Goal: Task Accomplishment & Management: Manage account settings

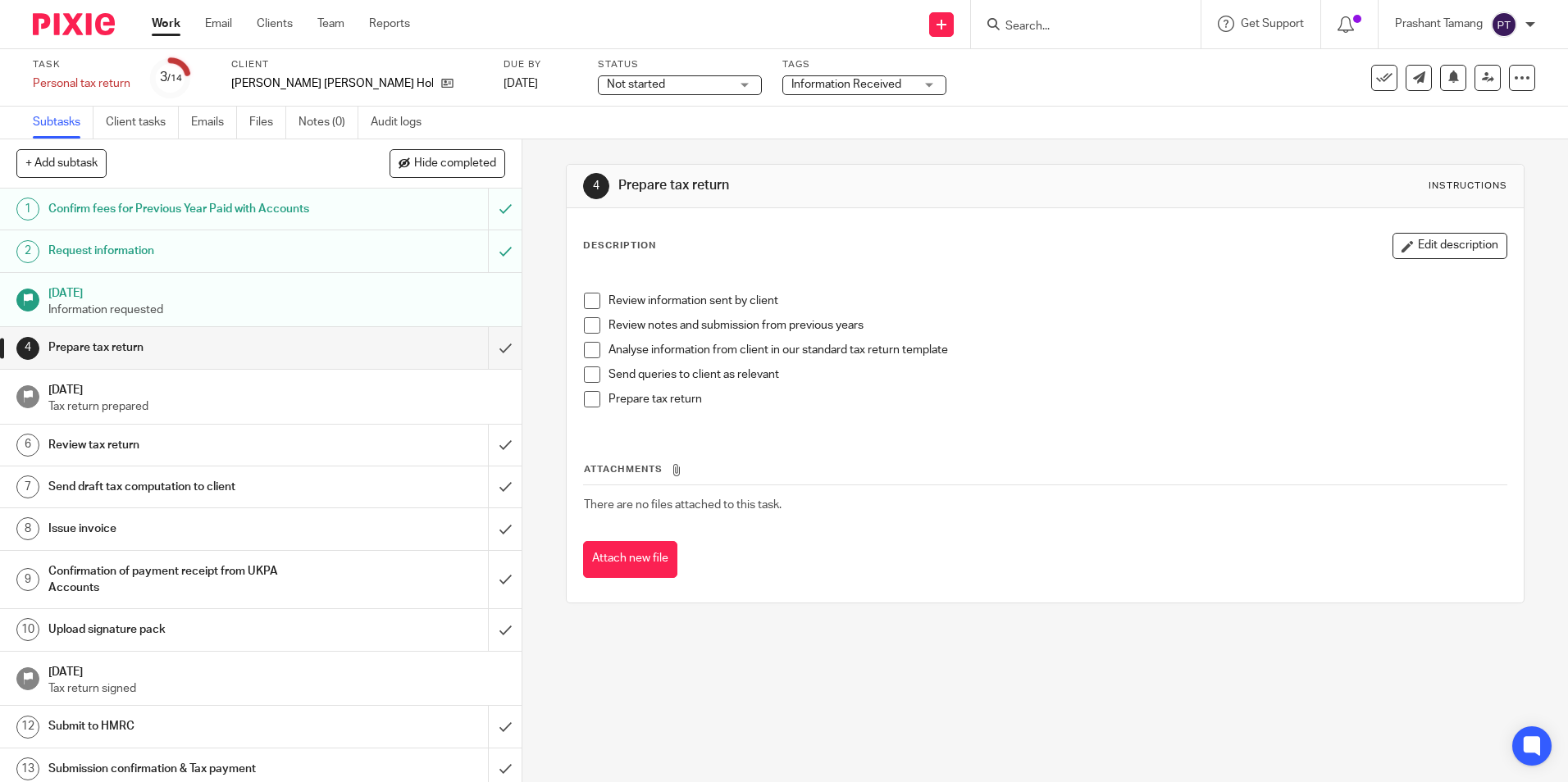
click at [67, 17] on img at bounding box center [74, 24] width 82 height 22
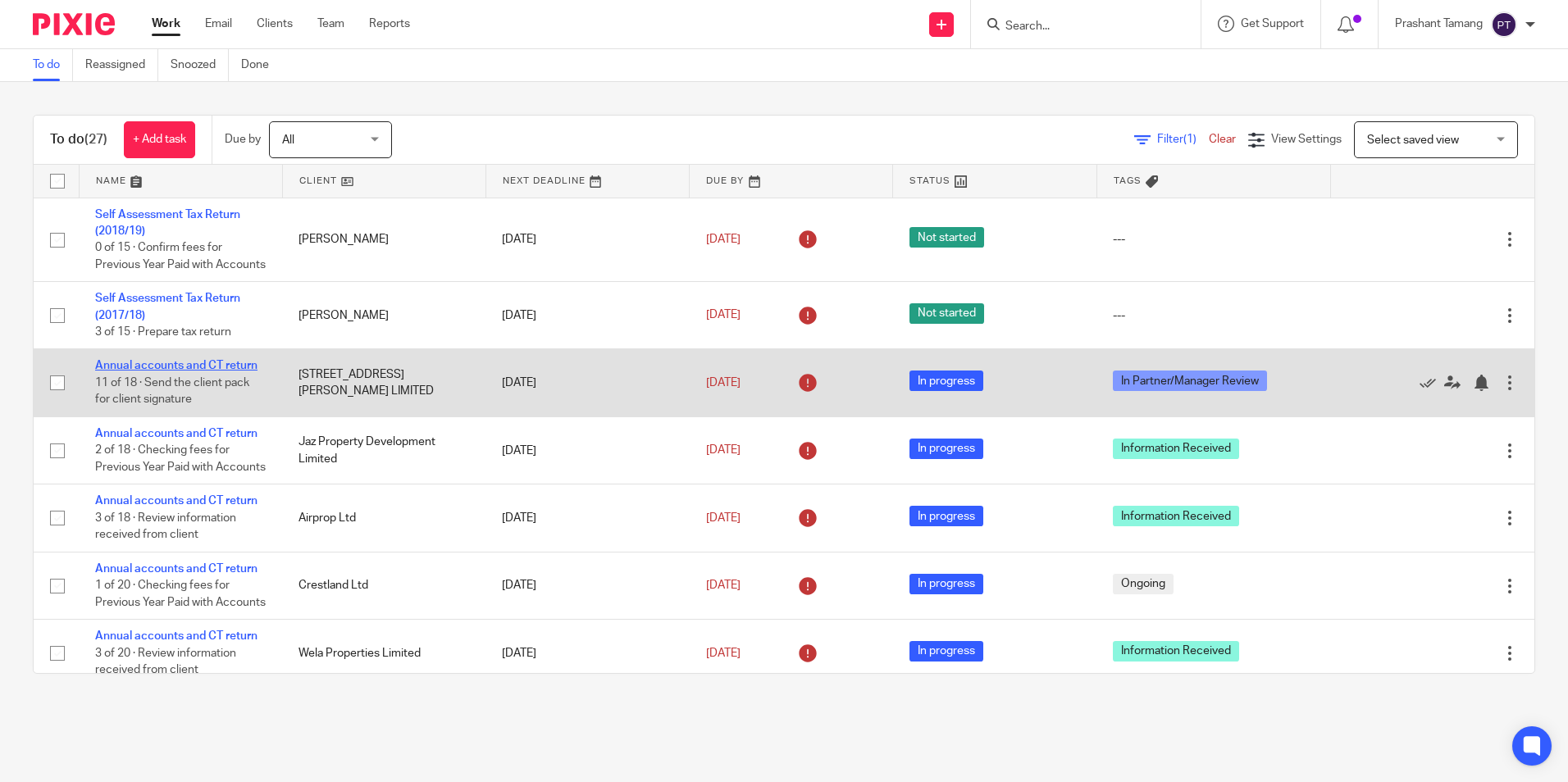
click at [146, 371] on link "Annual accounts and CT return" at bounding box center [176, 366] width 162 height 12
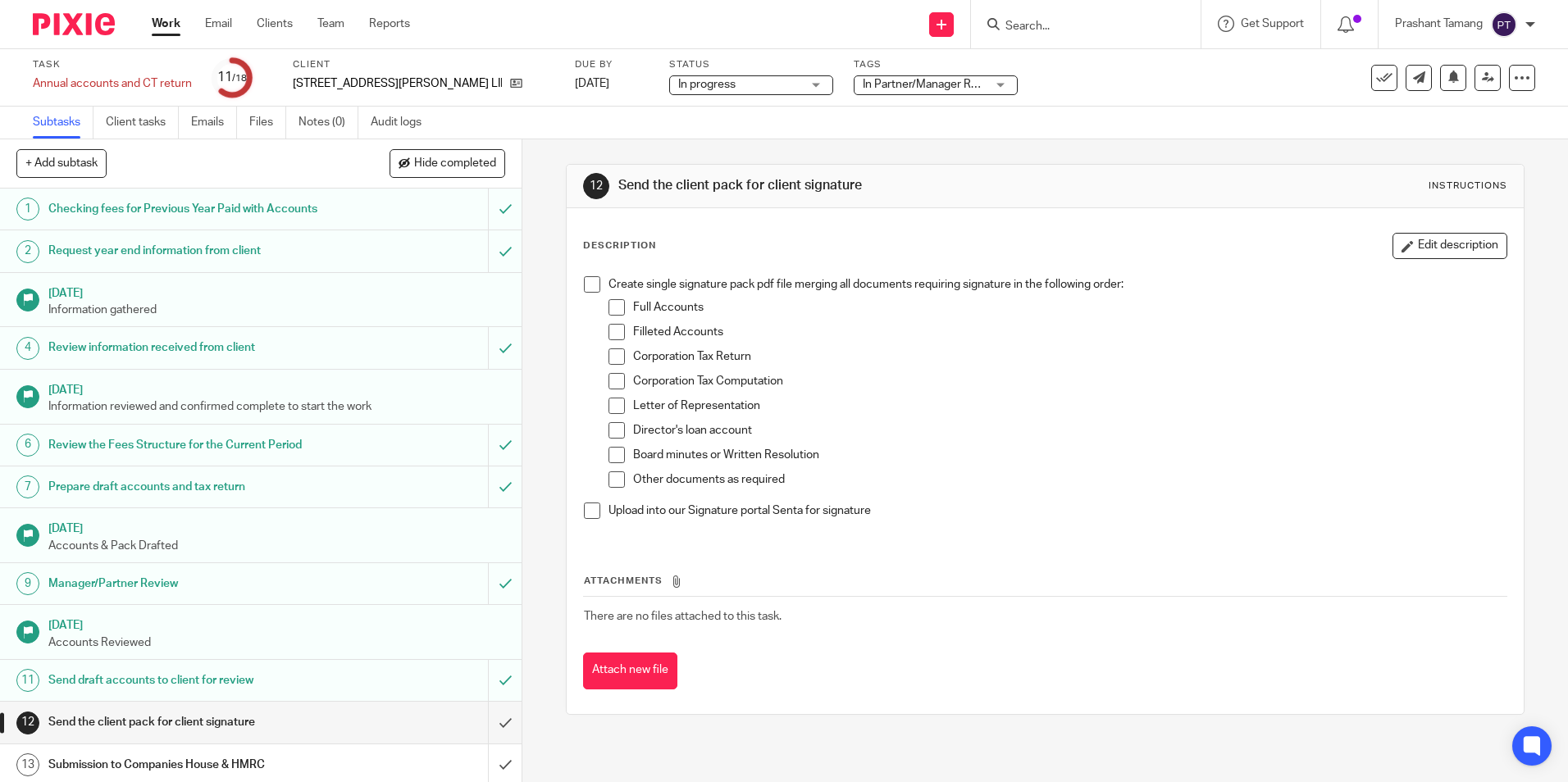
click at [862, 86] on span "In Partner/Manager Review" at bounding box center [931, 85] width 137 height 12
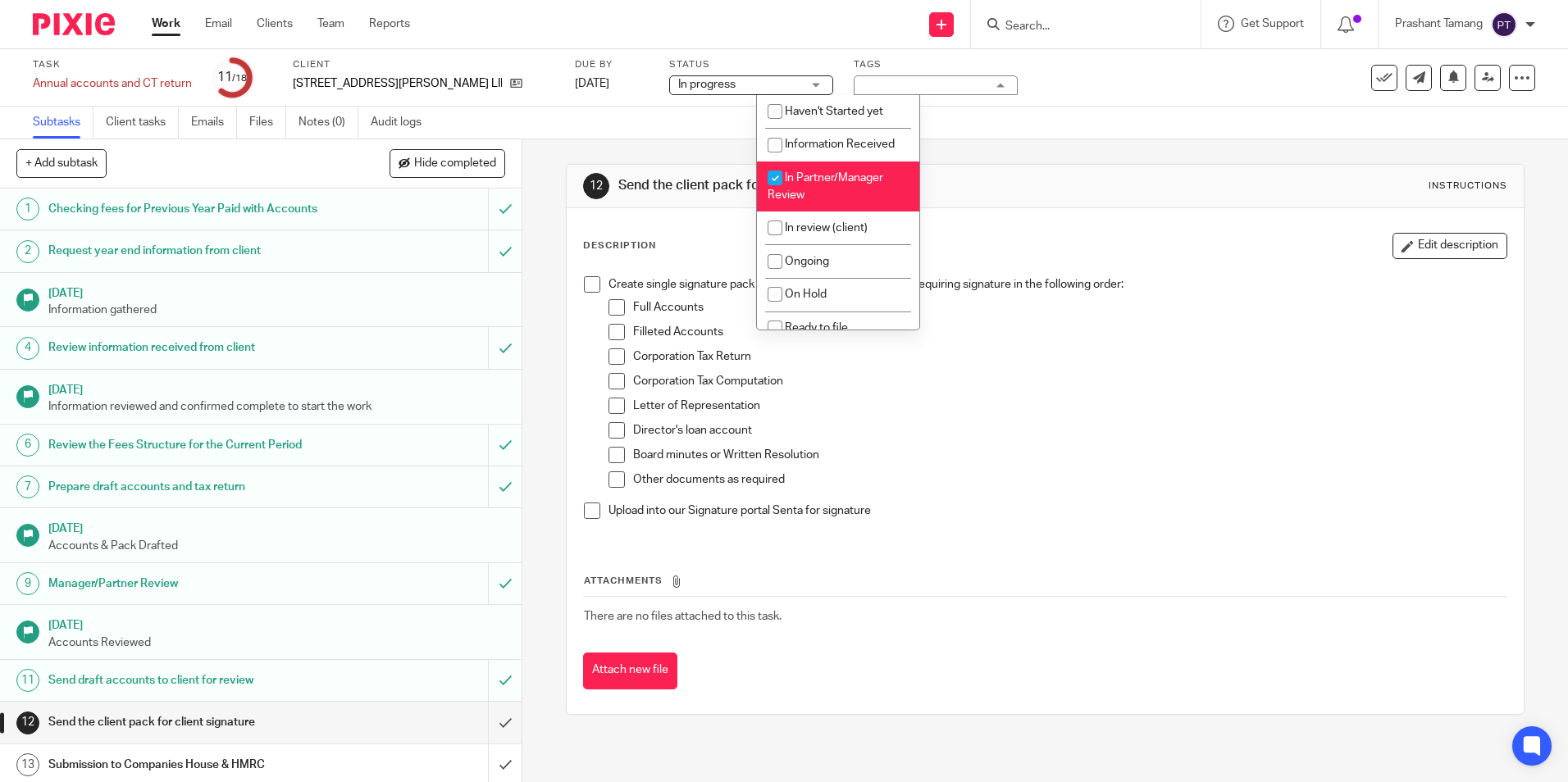
click at [780, 182] on input "checkbox" at bounding box center [774, 177] width 31 height 31
checkbox input "false"
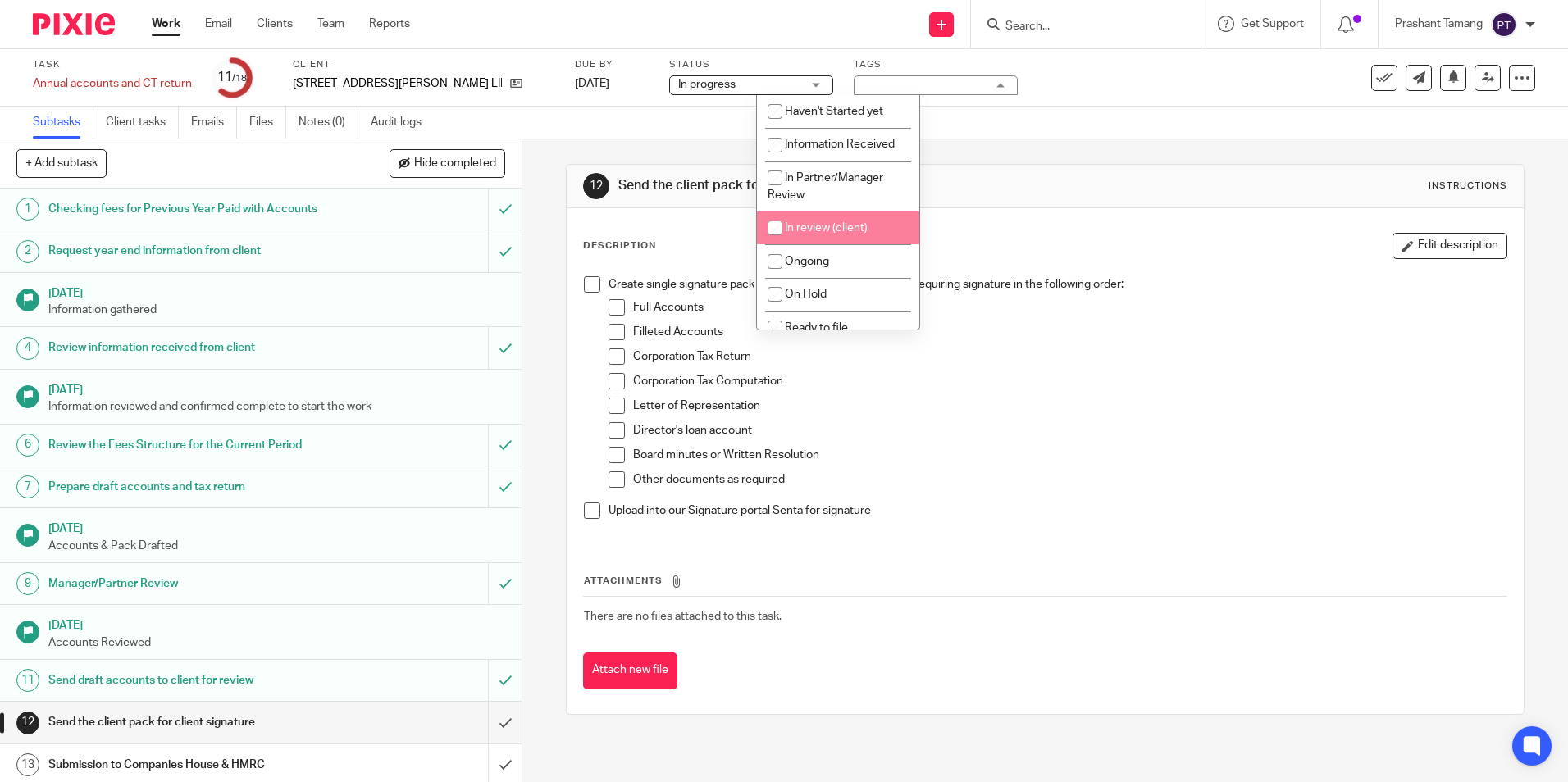
click at [816, 223] on span "In review (client)" at bounding box center [826, 228] width 83 height 12
checkbox input "true"
click at [1090, 237] on div "Description Edit description" at bounding box center [1044, 246] width 924 height 26
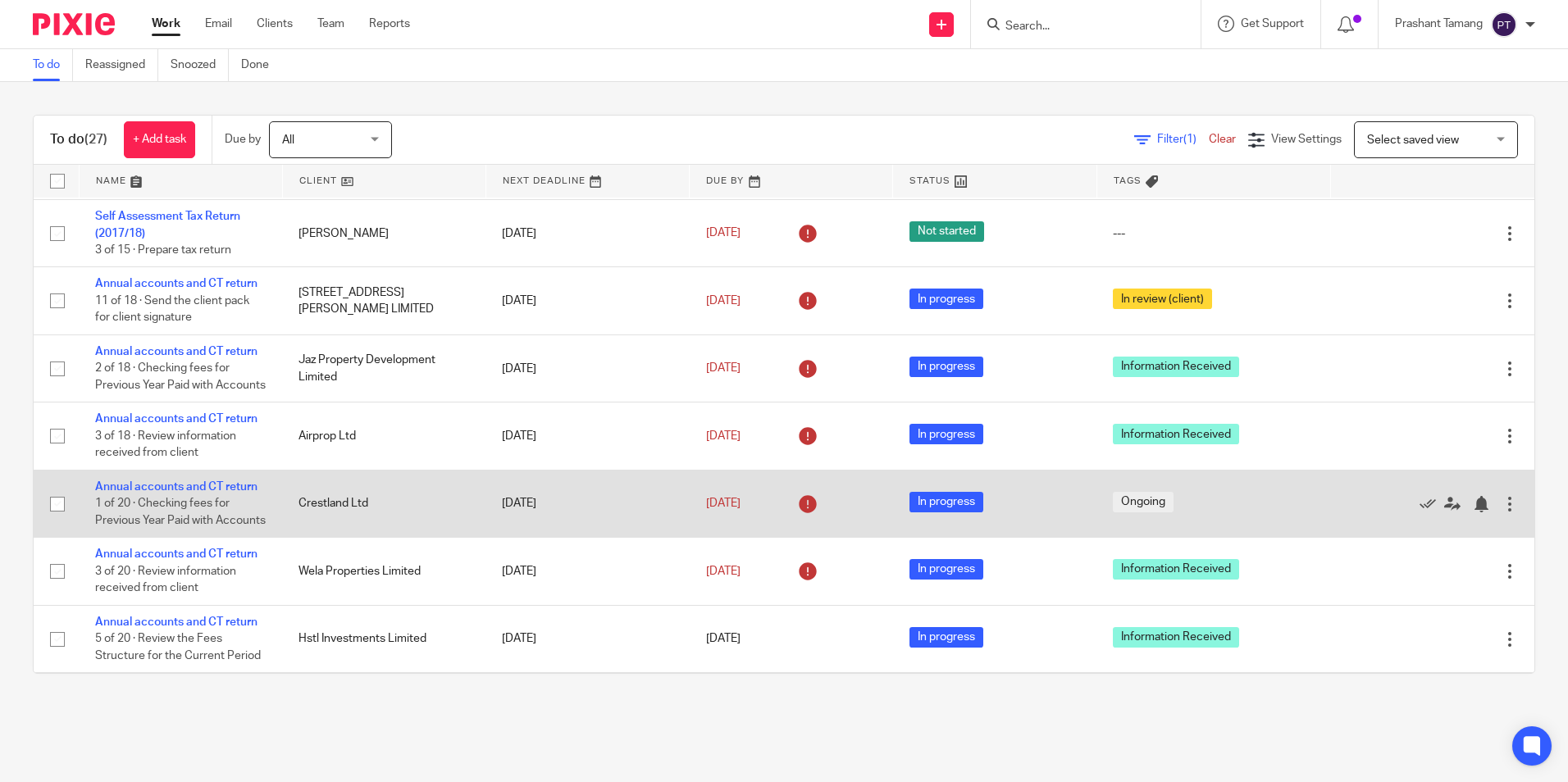
scroll to position [164, 0]
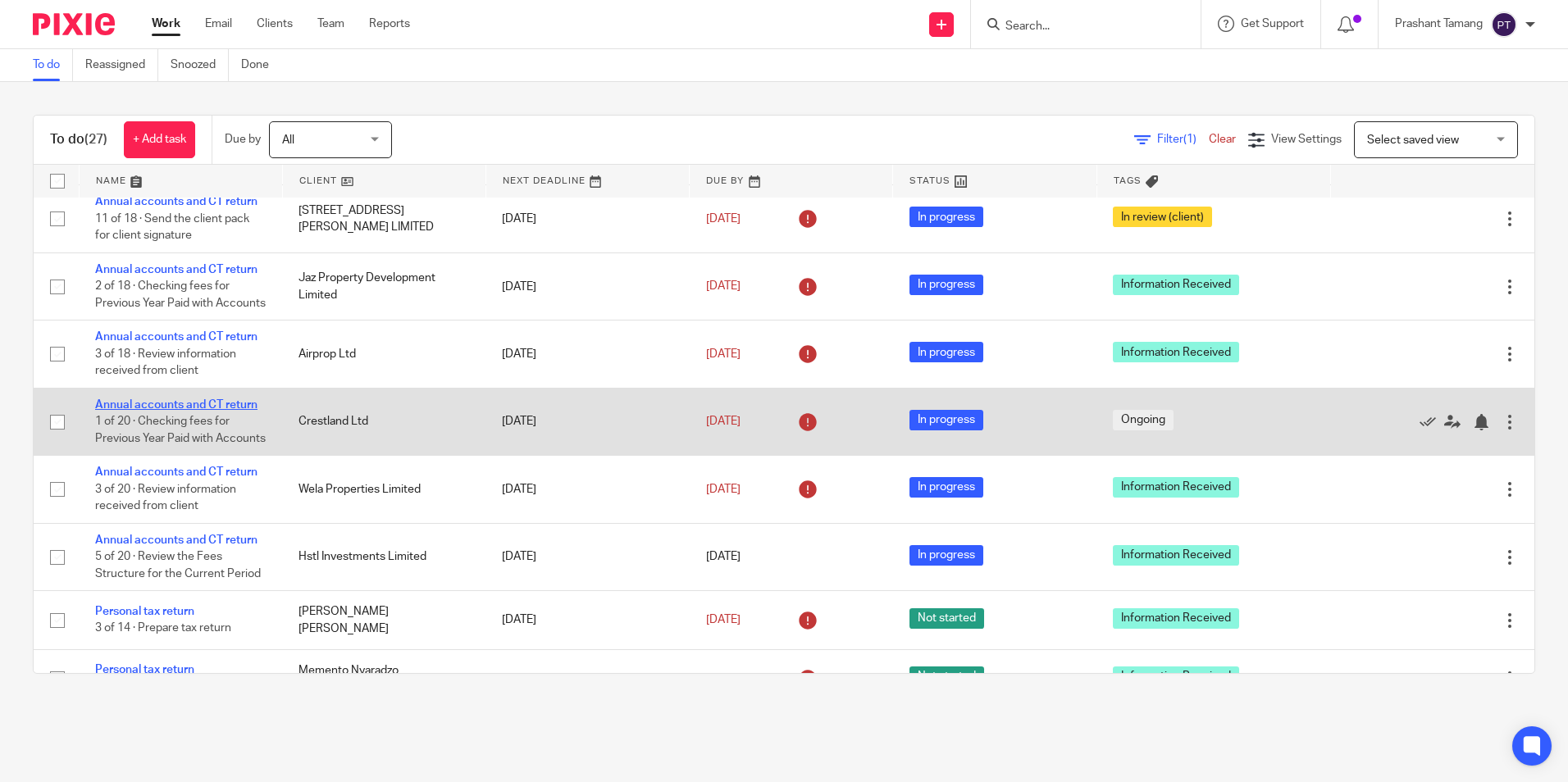
click at [161, 411] on link "Annual accounts and CT return" at bounding box center [176, 405] width 162 height 12
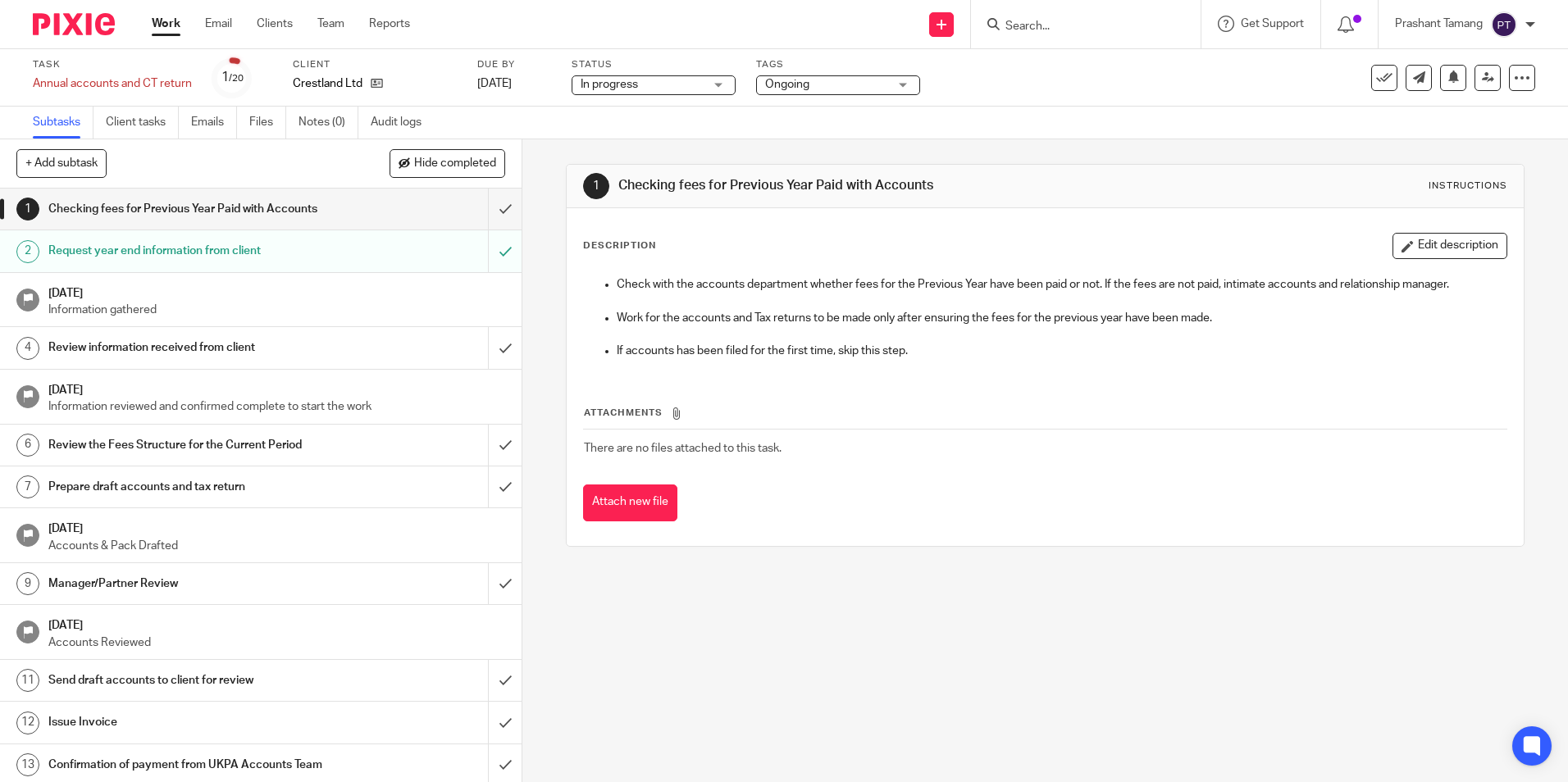
click at [773, 76] on span "Ongoing" at bounding box center [826, 85] width 123 height 17
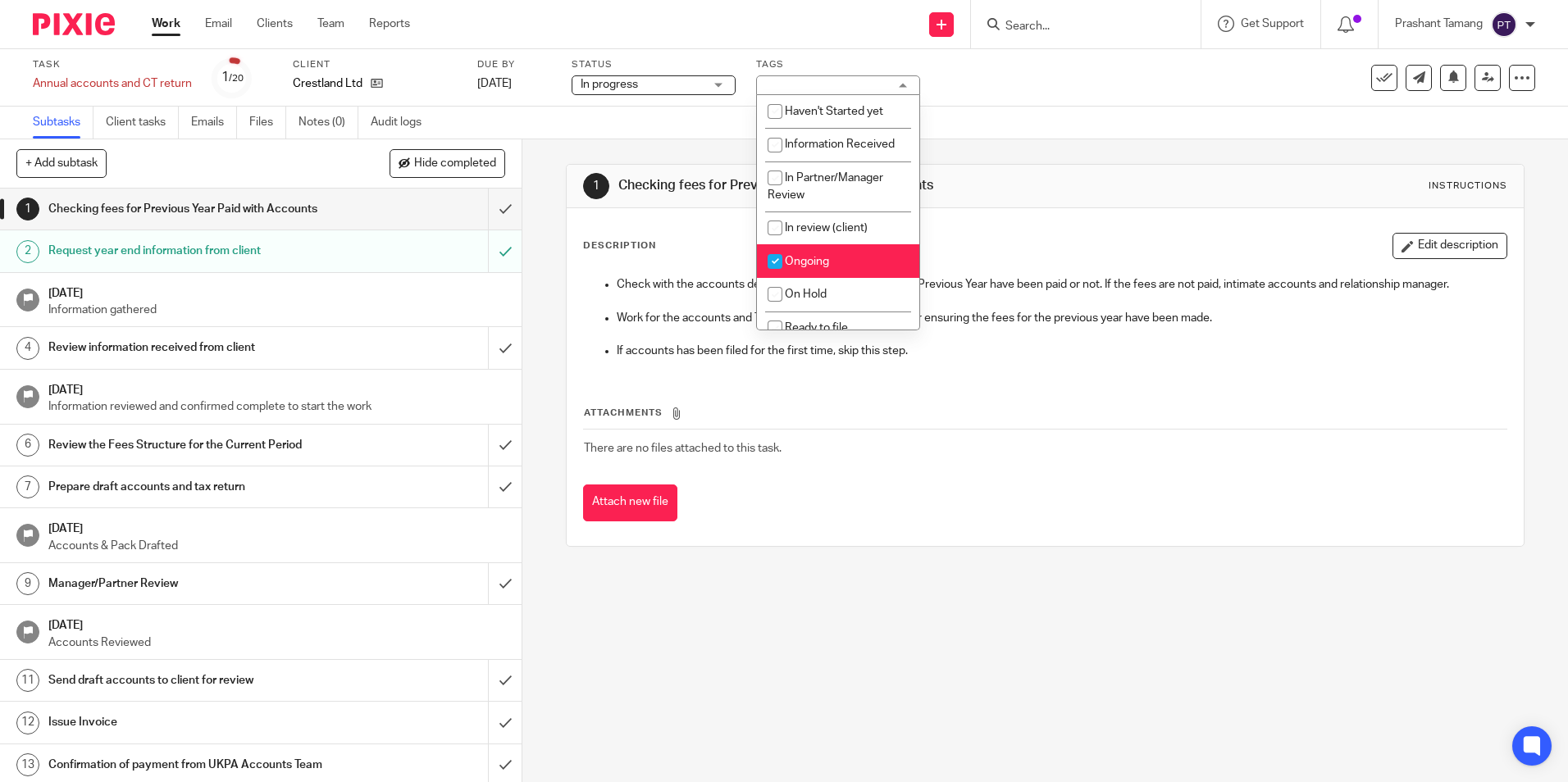
click at [809, 259] on span "Ongoing" at bounding box center [806, 262] width 44 height 12
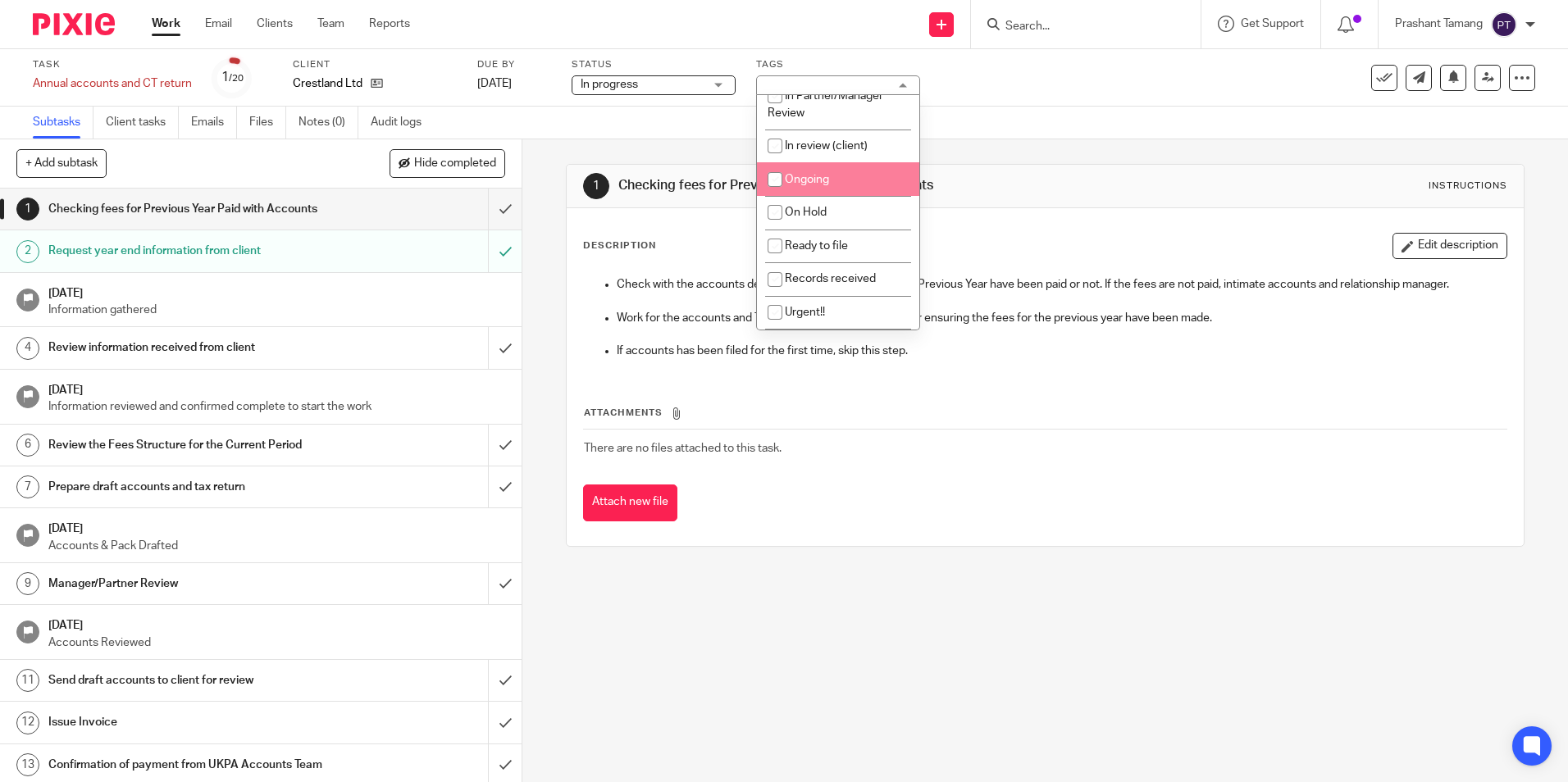
click at [829, 171] on li "Ongoing" at bounding box center [837, 179] width 162 height 34
checkbox input "true"
click at [1197, 293] on p at bounding box center [1044, 300] width 922 height 16
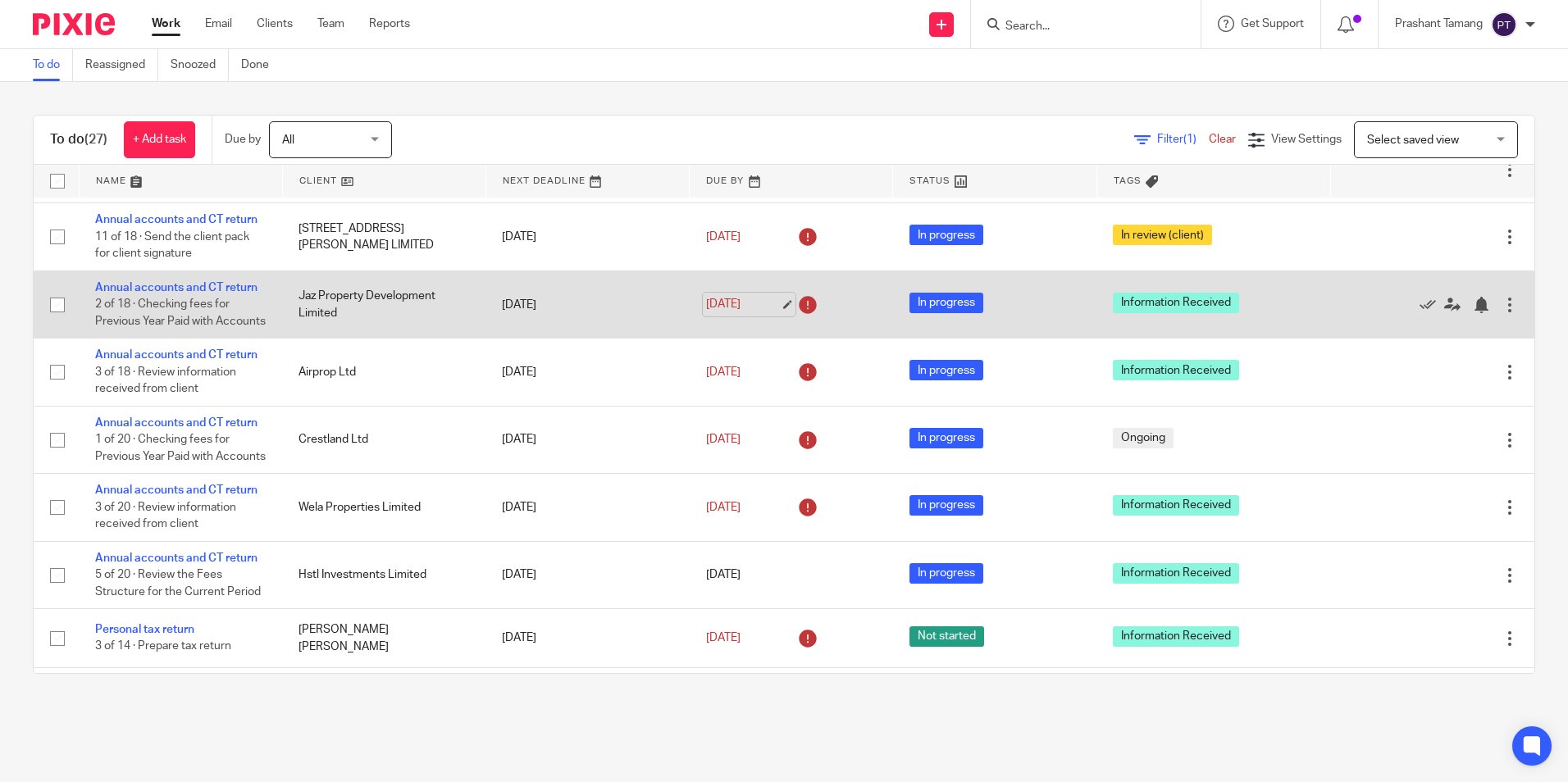
scroll to position [164, 0]
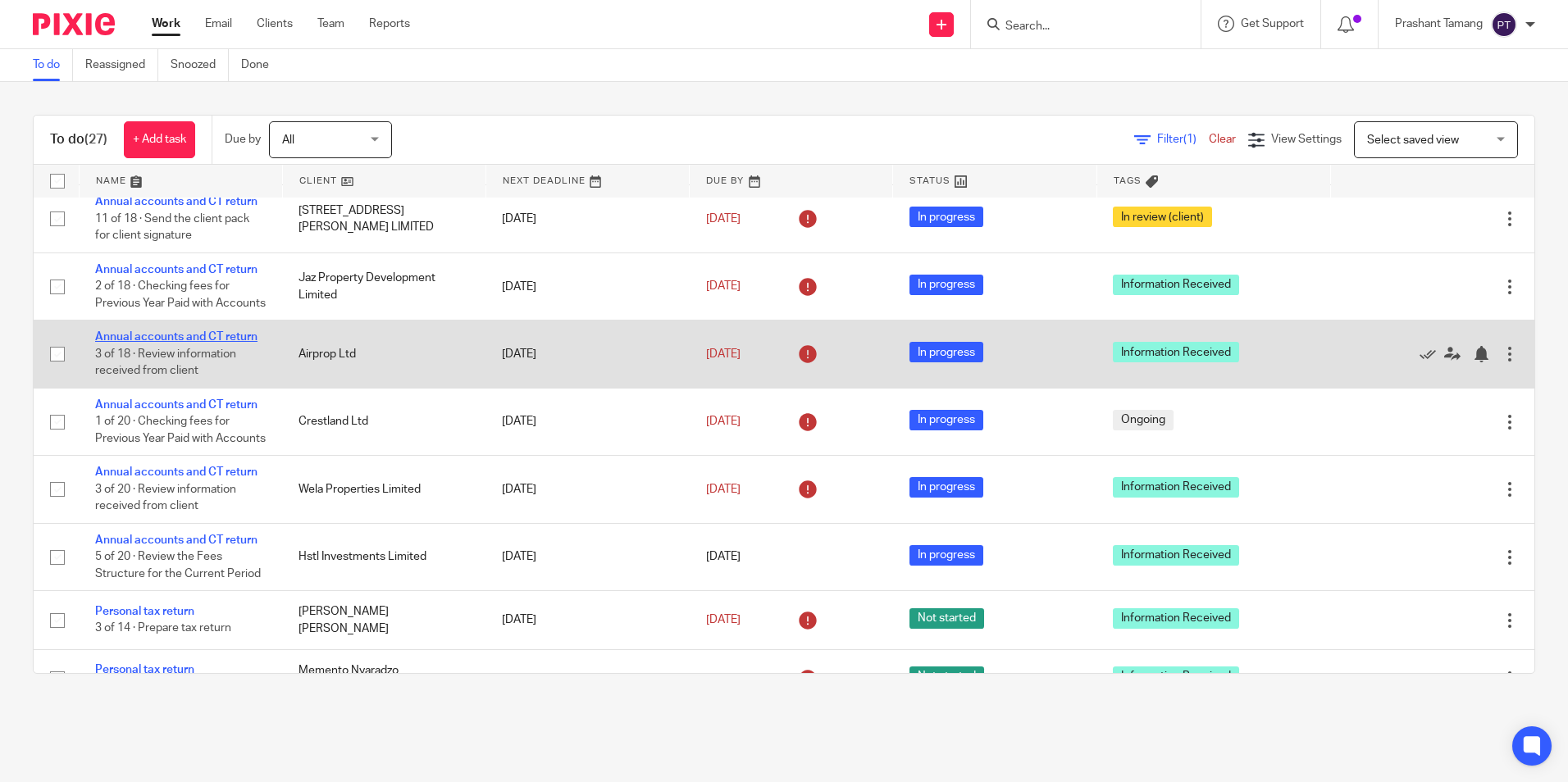
click at [166, 343] on link "Annual accounts and CT return" at bounding box center [176, 338] width 162 height 12
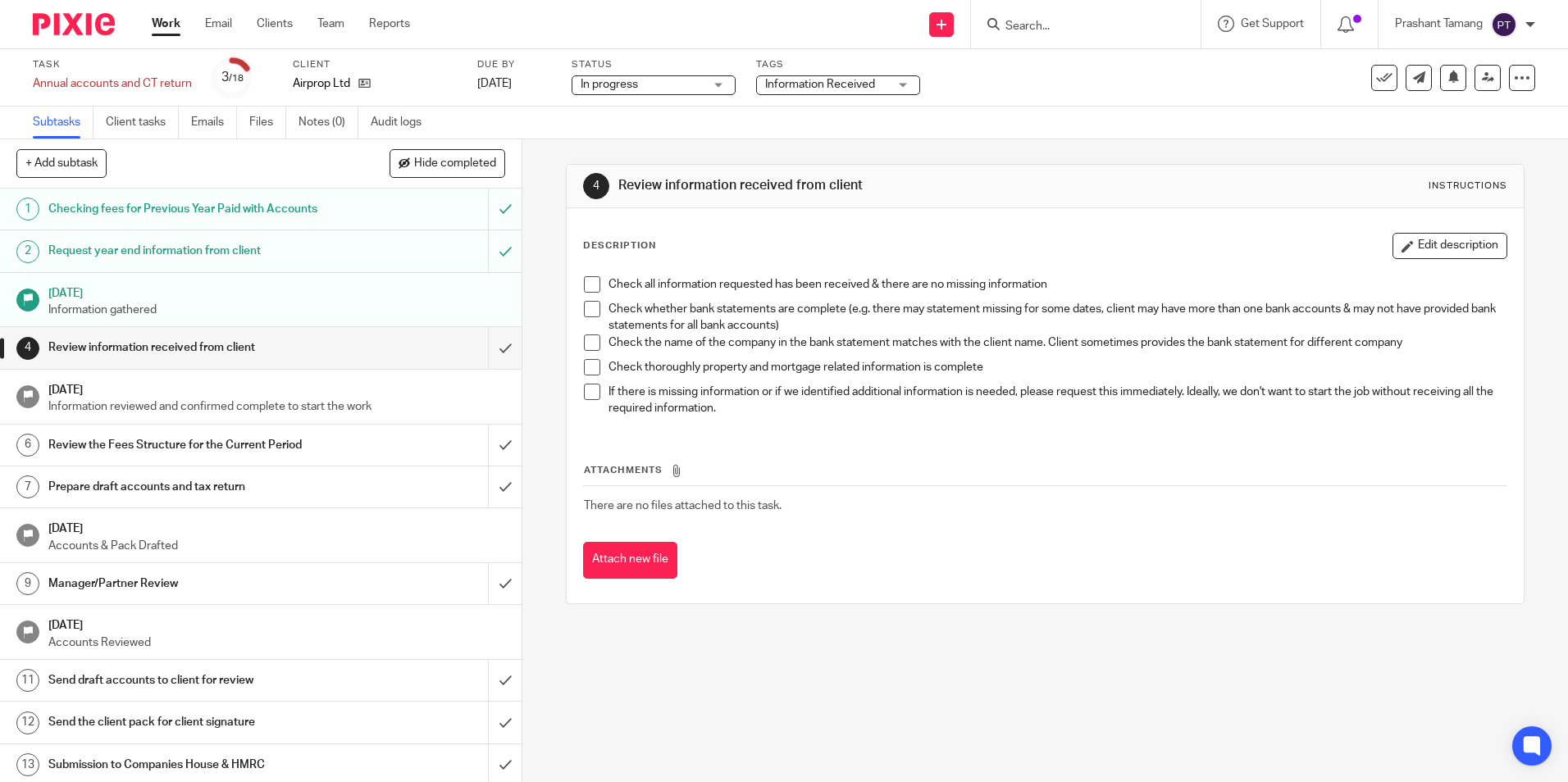
click at [884, 73] on div "Tags Information Received Haven't Started yet Information Received In Partner/M…" at bounding box center [837, 78] width 164 height 39
click at [873, 82] on span "Information Received" at bounding box center [820, 85] width 110 height 12
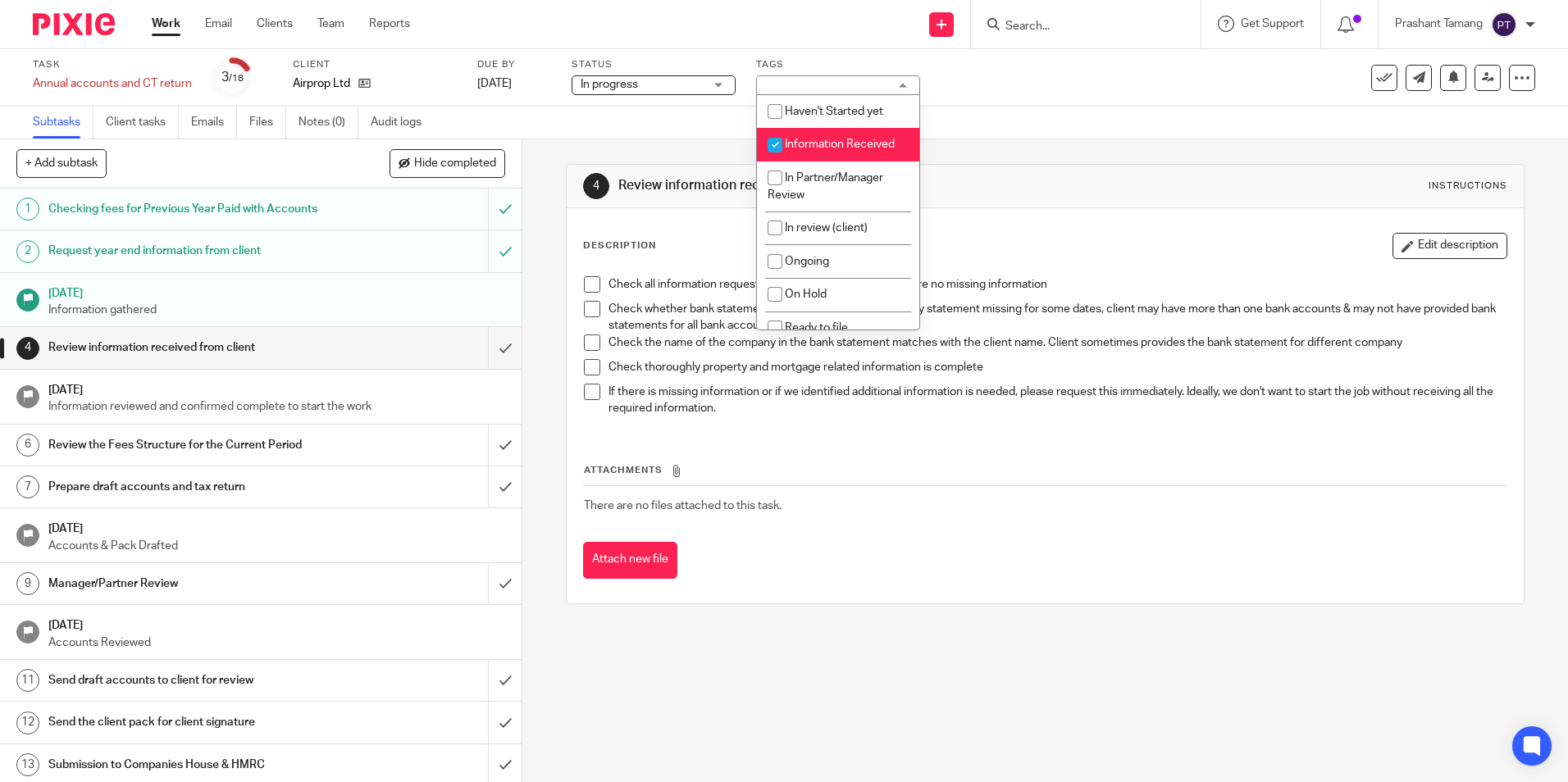
click at [811, 137] on li "Information Received" at bounding box center [837, 145] width 162 height 34
checkbox input "false"
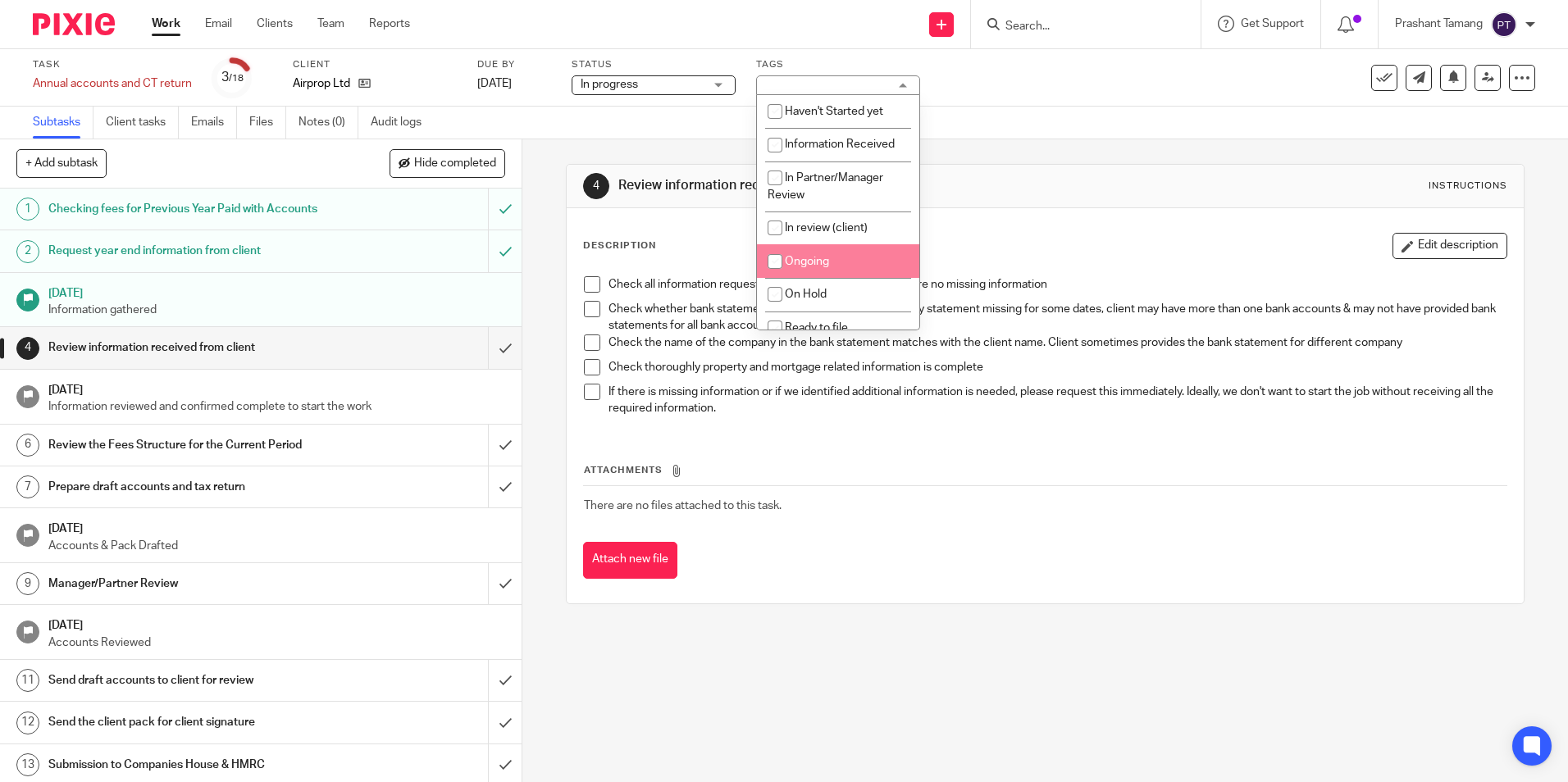
click at [826, 259] on span "Ongoing" at bounding box center [806, 262] width 44 height 12
checkbox input "true"
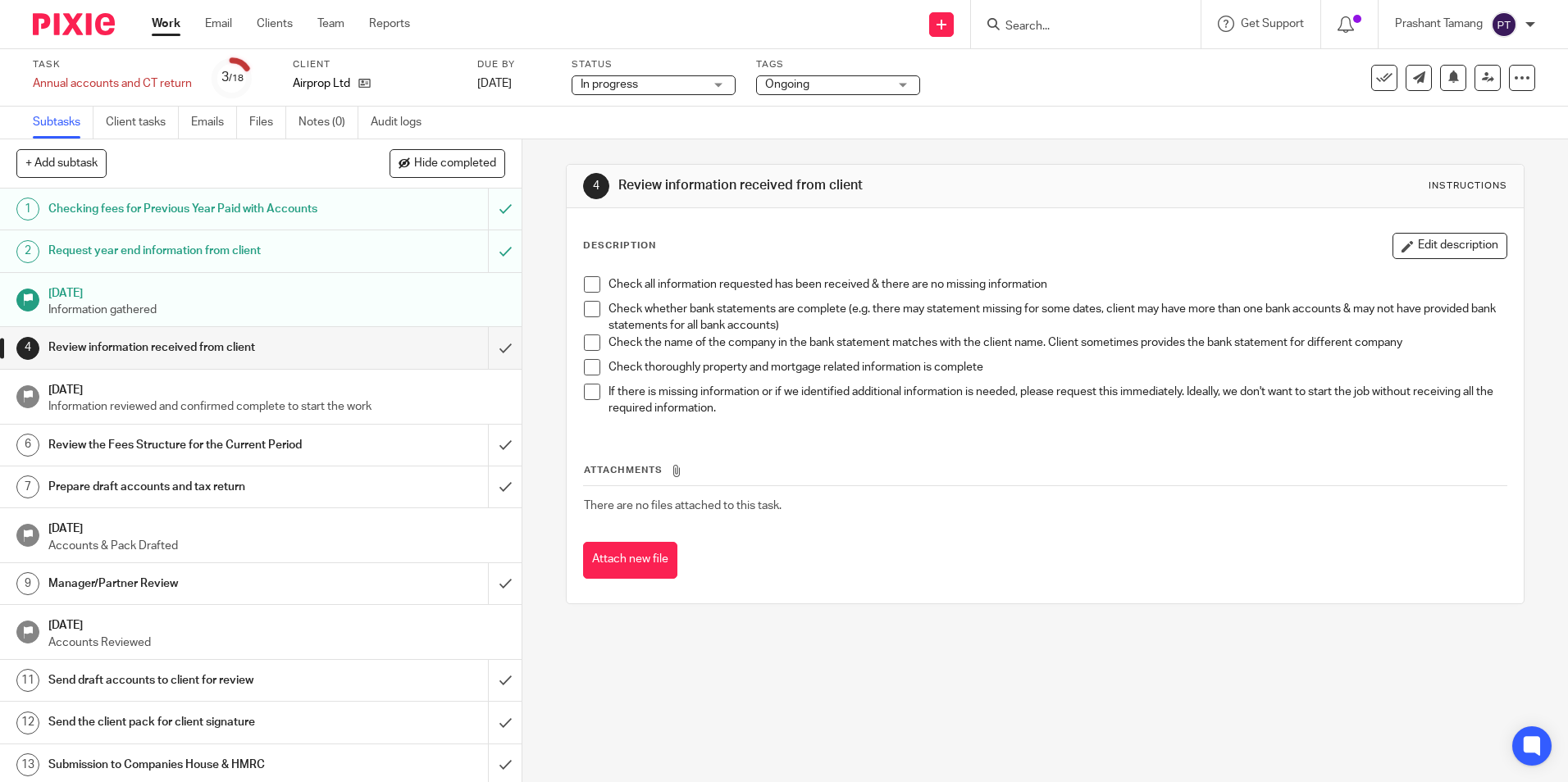
click at [1314, 321] on p "Check whether bank statements are complete (e.g. there may statement missing fo…" at bounding box center [1057, 318] width 897 height 34
click at [483, 345] on input "submit" at bounding box center [260, 348] width 522 height 41
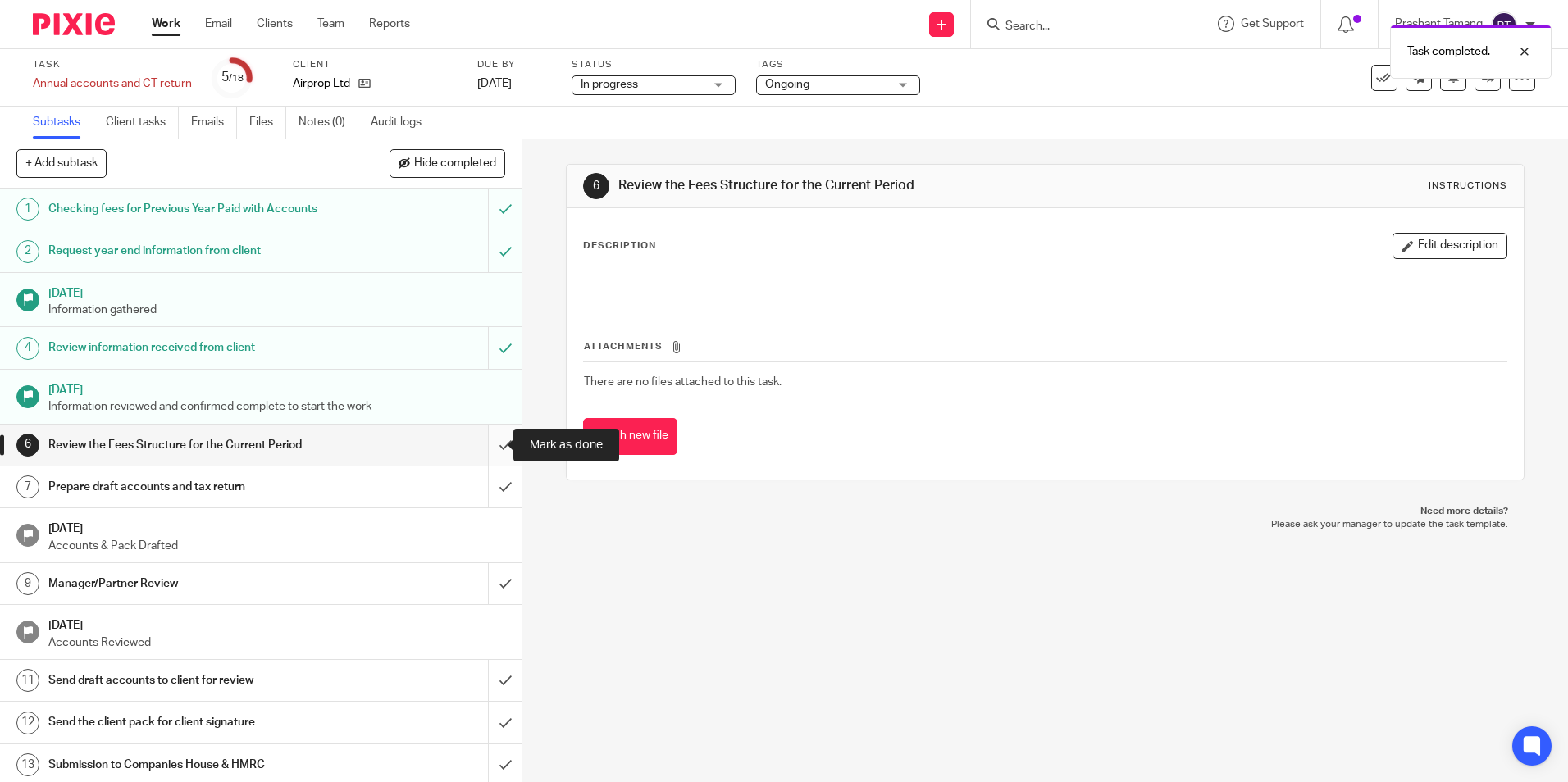
click at [486, 444] on input "submit" at bounding box center [260, 445] width 522 height 41
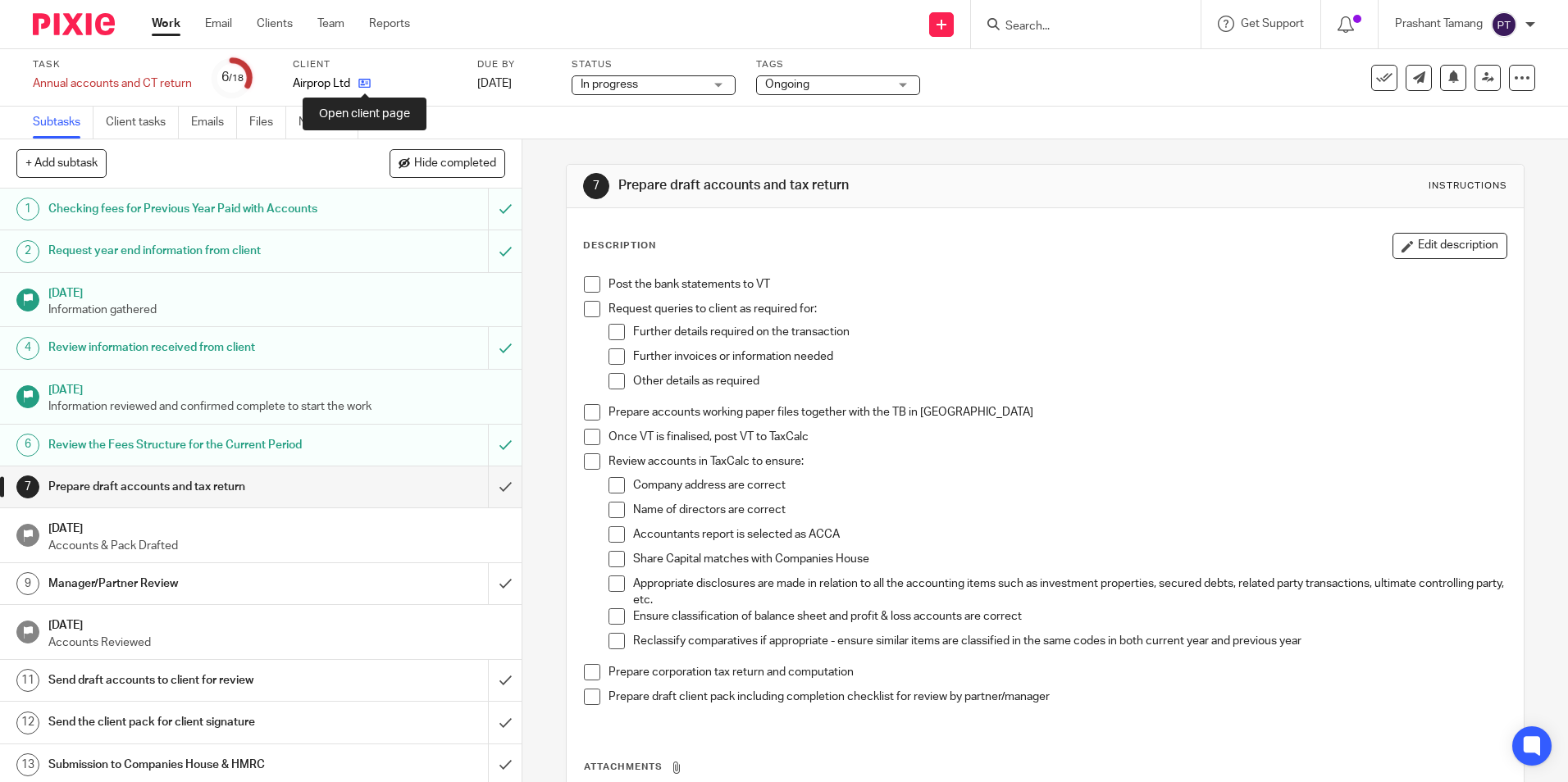
click at [360, 87] on icon at bounding box center [365, 83] width 13 height 13
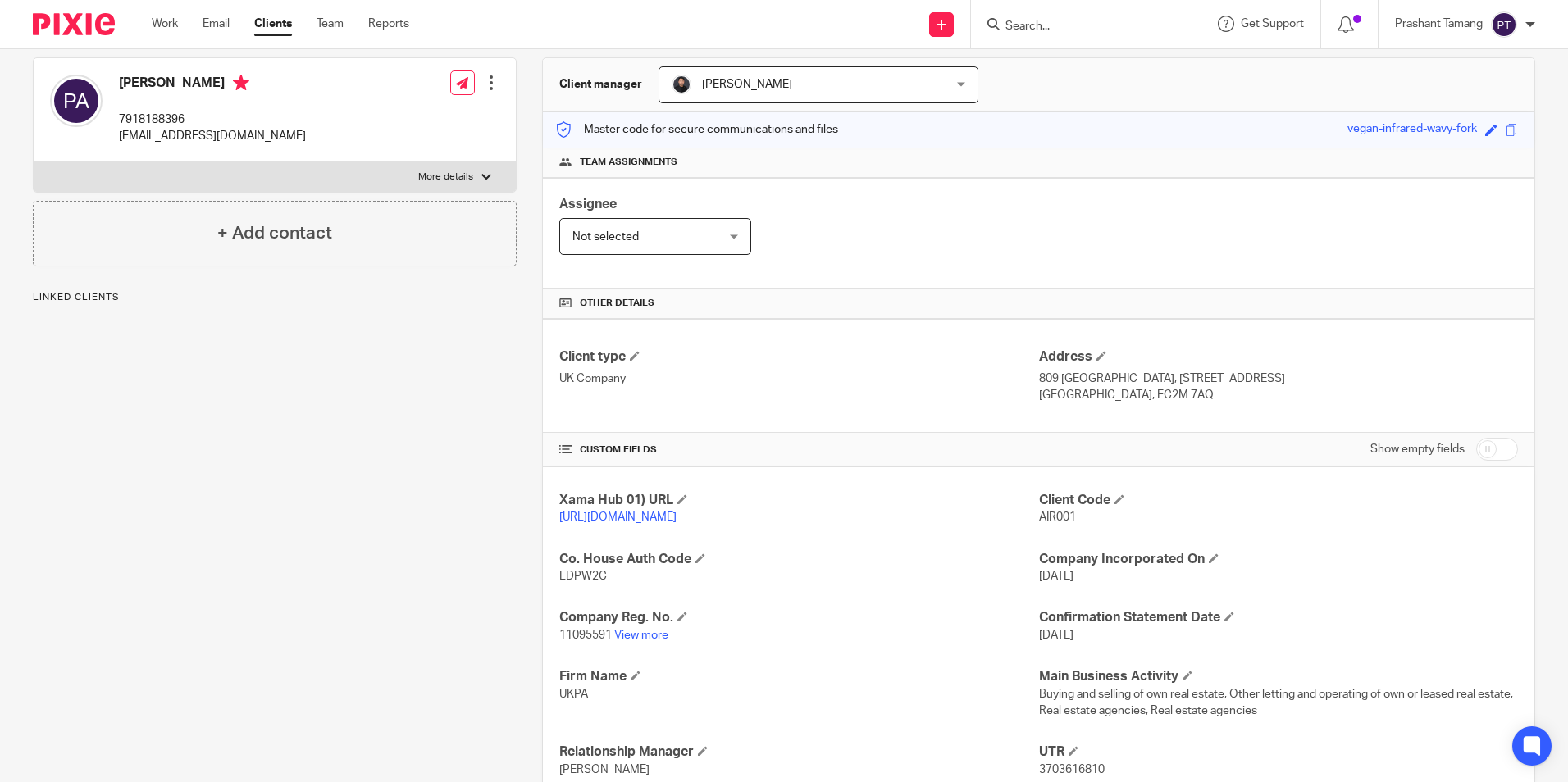
scroll to position [328, 0]
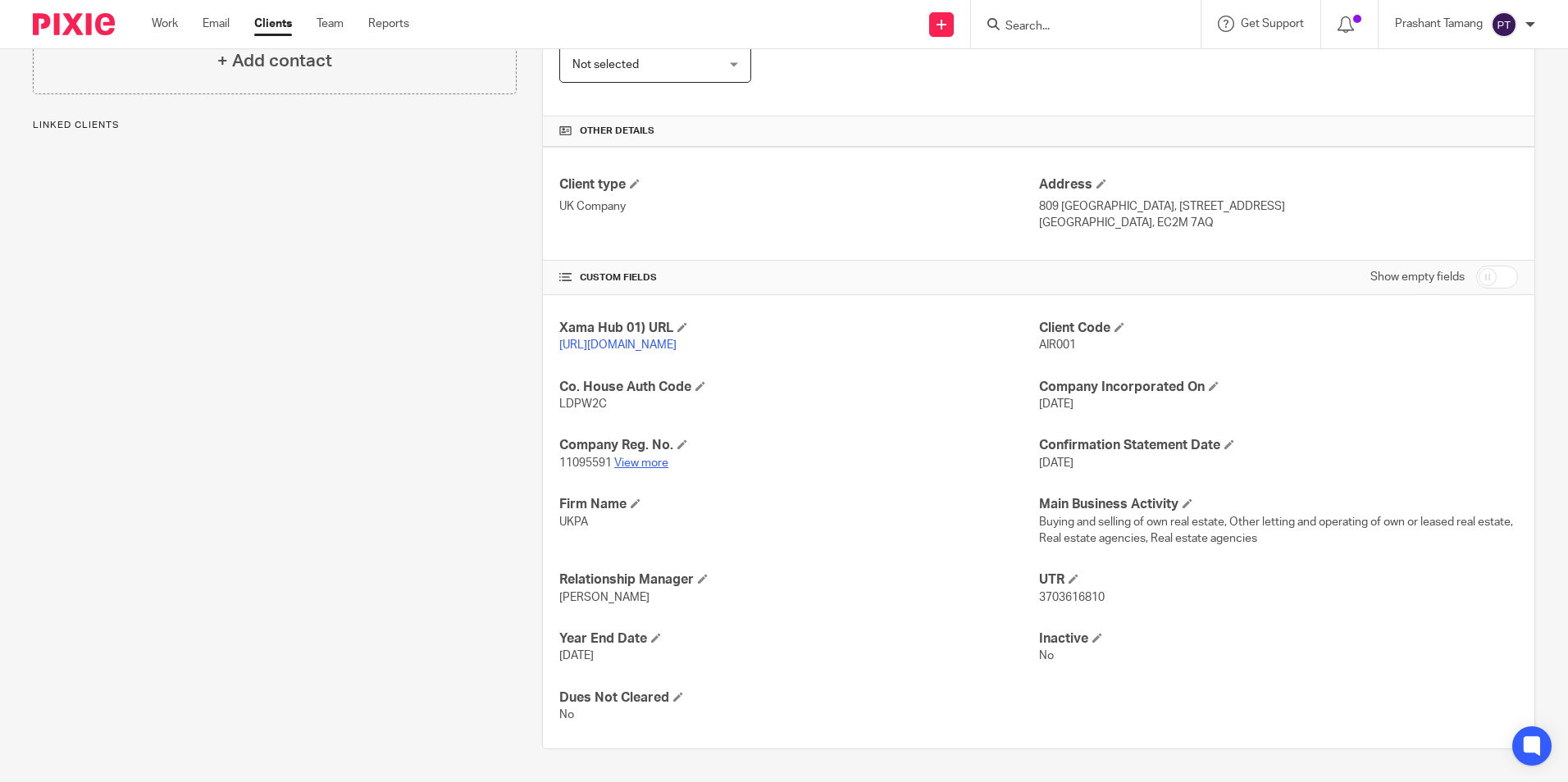
click at [630, 469] on link "View more" at bounding box center [641, 464] width 54 height 12
